Goal: Find specific page/section: Find specific page/section

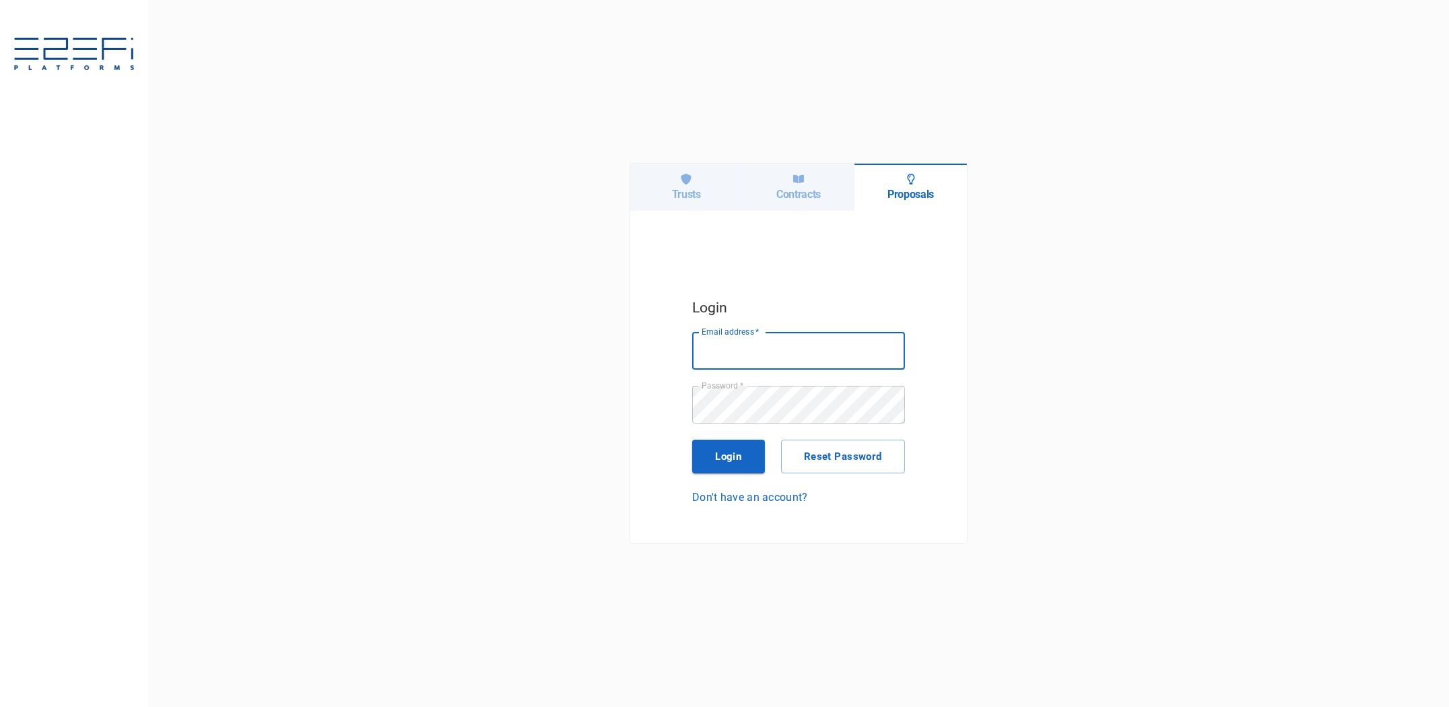
type input "[PERSON_NAME][EMAIL_ADDRESS][DOMAIN_NAME]"
click at [796, 193] on h6 "Contracts" at bounding box center [799, 194] width 44 height 13
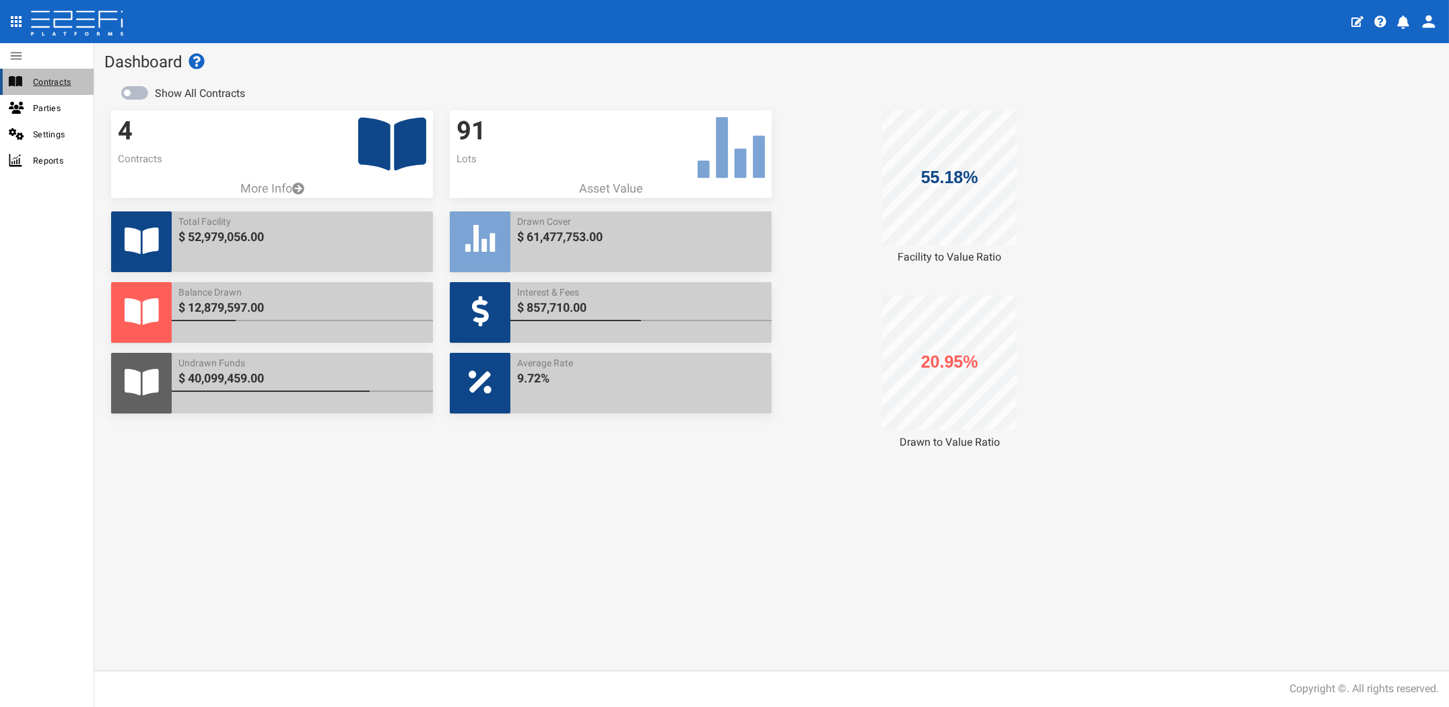
click at [35, 78] on span "Contracts" at bounding box center [58, 81] width 50 height 15
